Goal: Contribute content: Add original content to the website for others to see

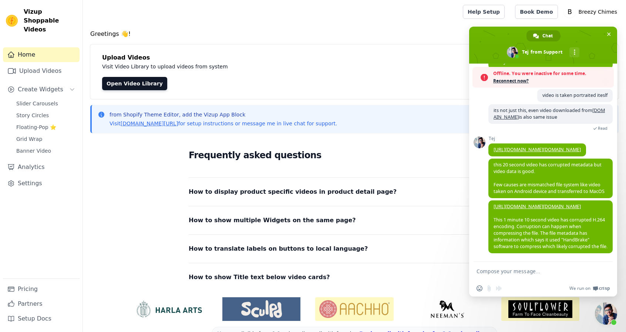
scroll to position [1211, 0]
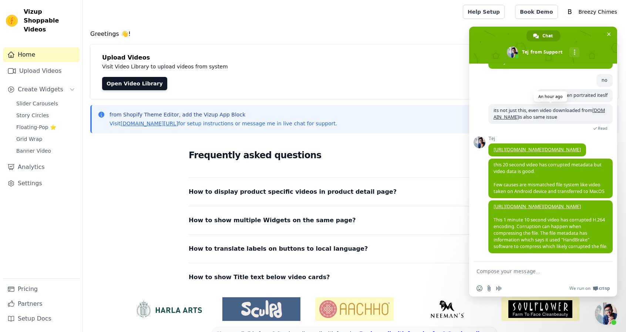
scroll to position [1241, 0]
click at [577, 147] on link "[URL][DOMAIN_NAME][DOMAIN_NAME]" at bounding box center [537, 150] width 87 height 6
click at [527, 204] on link "[URL][DOMAIN_NAME][DOMAIN_NAME]" at bounding box center [537, 207] width 87 height 6
click at [501, 271] on textarea "Compose your message..." at bounding box center [535, 271] width 117 height 7
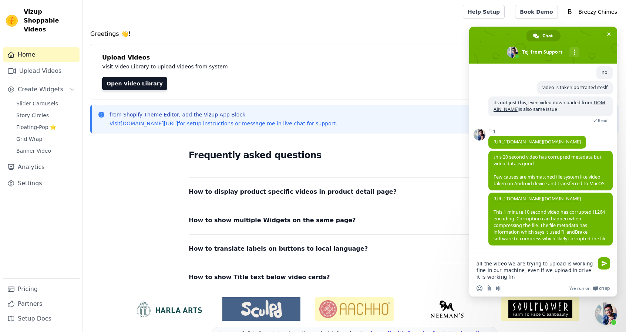
type textarea "all the video we are trying to upload is working fine in our machine, even if w…"
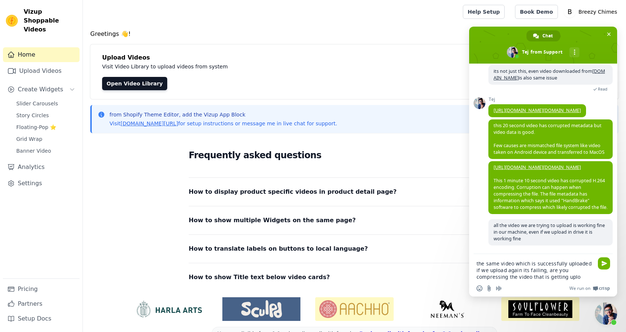
scroll to position [1282, 0]
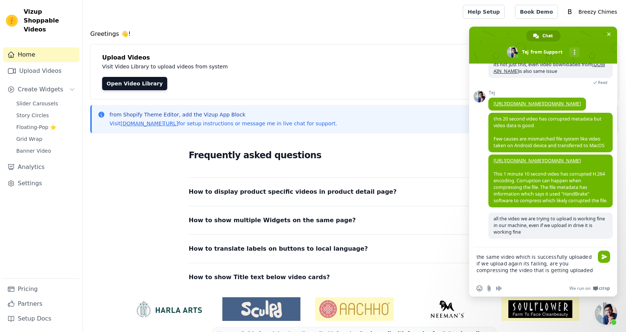
type textarea "the same video which is successfully uploaded if we upload again its failing, a…"
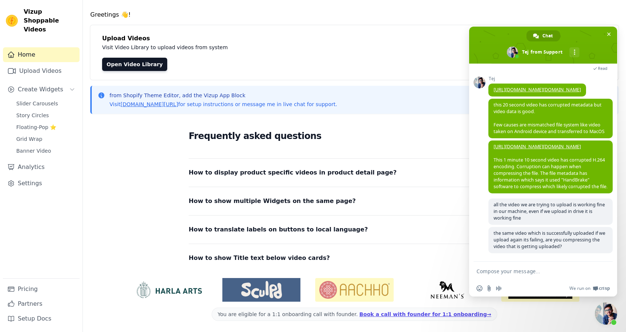
scroll to position [0, 0]
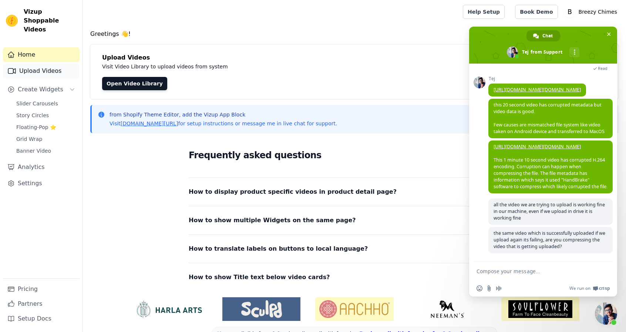
click at [66, 64] on link "Upload Videos" at bounding box center [41, 71] width 77 height 15
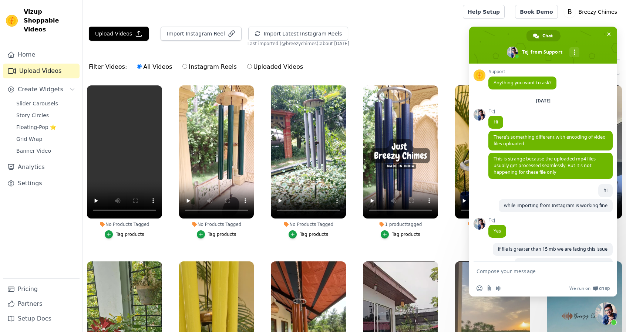
scroll to position [1303, 0]
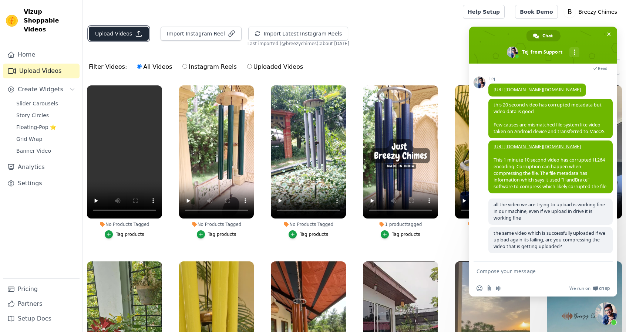
click at [127, 30] on button "Upload Videos" at bounding box center [119, 34] width 60 height 14
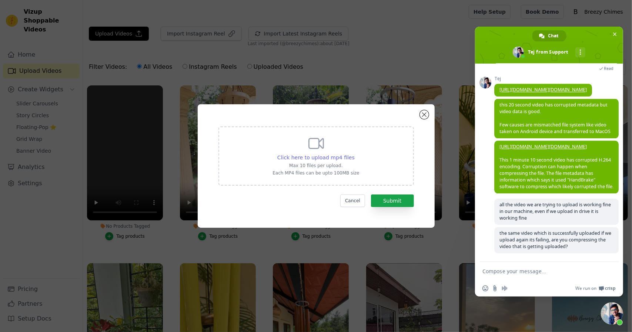
click at [322, 156] on span "Click here to upload mp4 files" at bounding box center [315, 158] width 77 height 6
click at [354, 154] on input "Click here to upload mp4 files Max 10 files per upload. Each MP4 files can be u…" at bounding box center [354, 154] width 0 height 0
type input "C:\fakepath\20250727 111109-creator720 30.mp4"
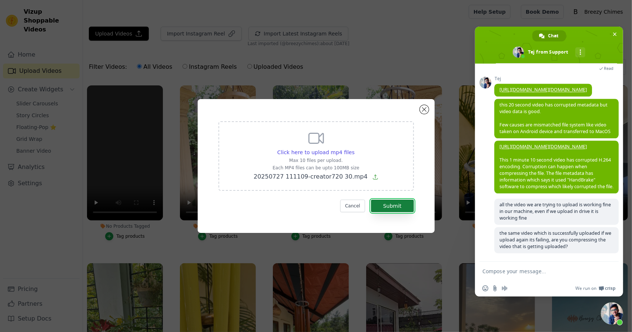
click at [393, 205] on button "Submit" at bounding box center [392, 206] width 43 height 13
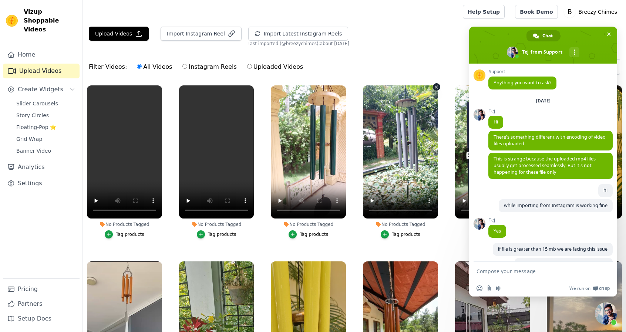
scroll to position [1303, 0]
